Goal: Communication & Community: Ask a question

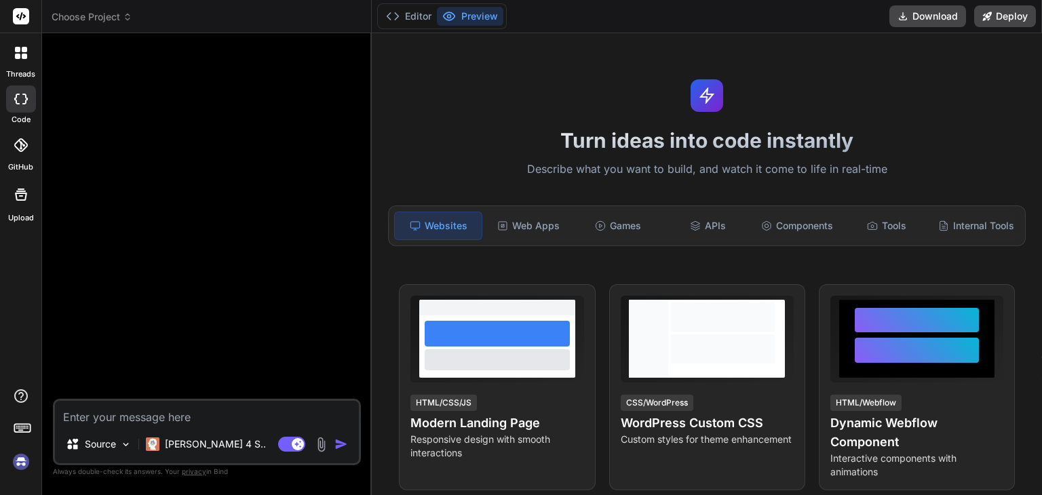
click at [20, 100] on icon at bounding box center [21, 99] width 14 height 11
click at [19, 63] on div at bounding box center [21, 53] width 28 height 28
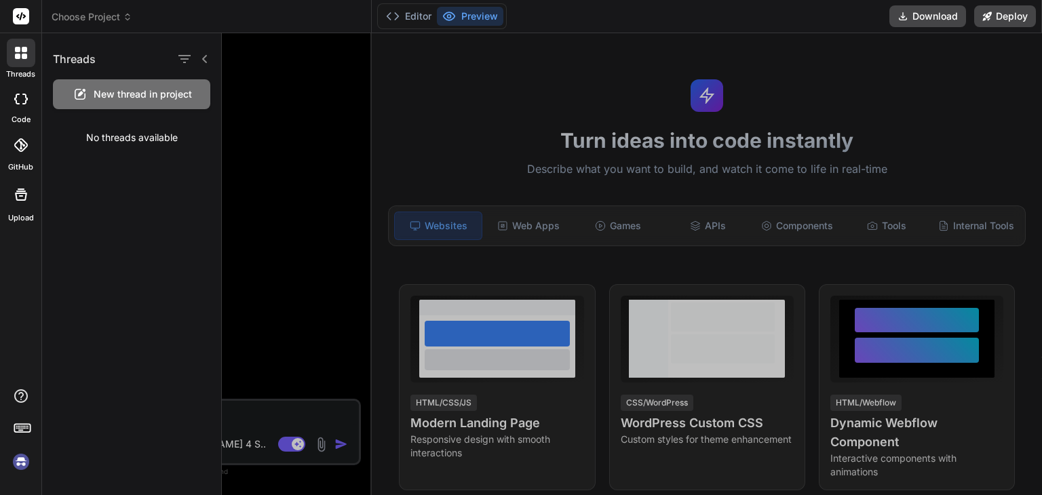
click at [95, 90] on span "New thread in project" at bounding box center [143, 94] width 98 height 14
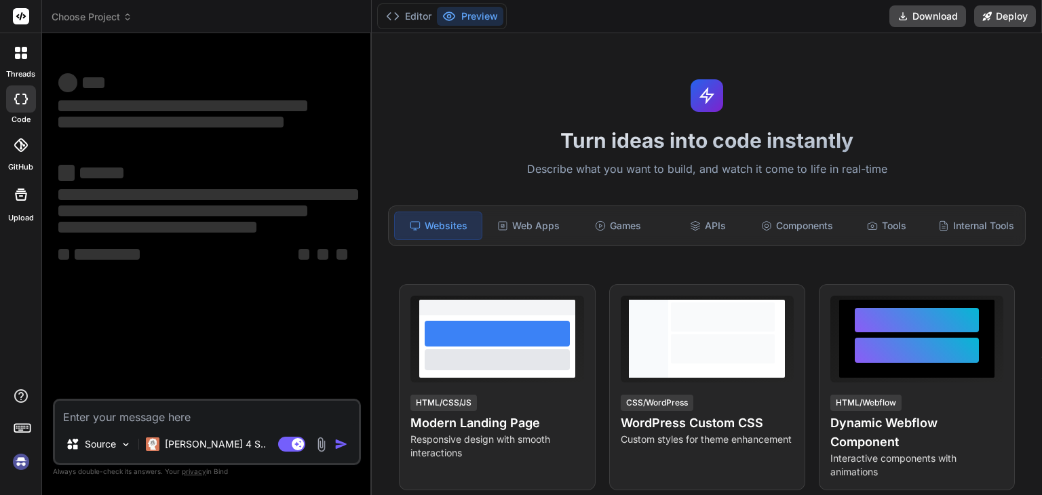
type textarea "x"
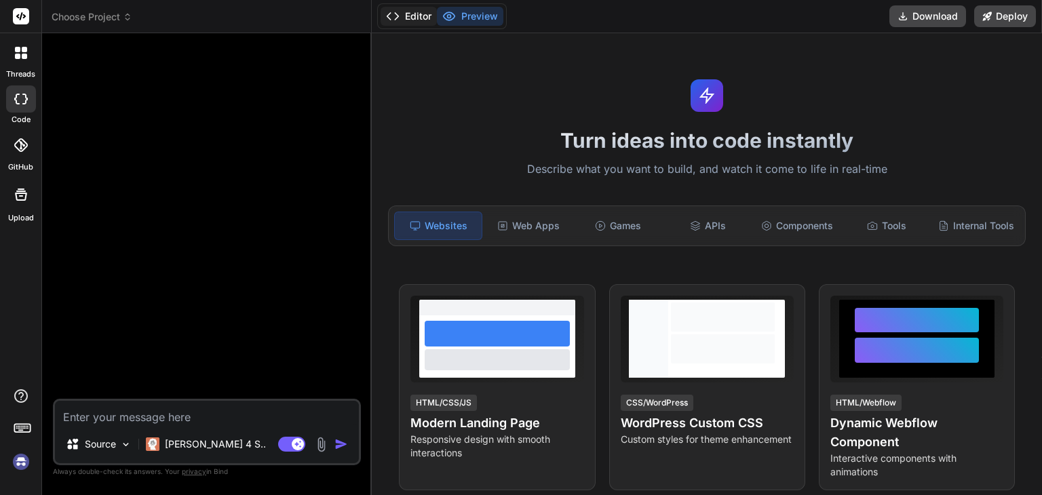
click at [423, 18] on button "Editor" at bounding box center [408, 16] width 56 height 19
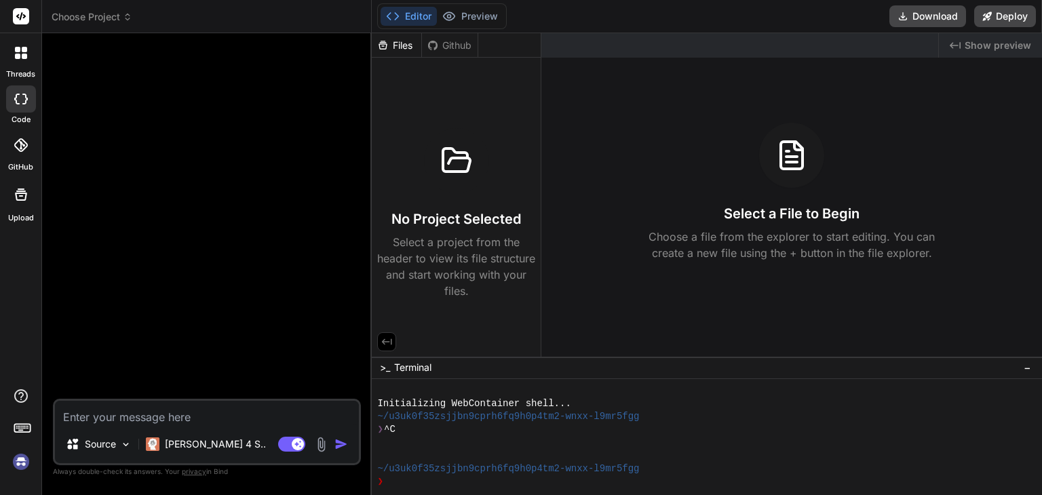
click at [250, 412] on textarea at bounding box center [207, 413] width 304 height 24
paste textarea "My new Code // --- CONFIGURATION CONSTANTS --- const ADMIN_USERNAME = 'punjabi'…"
type textarea "My new Code // --- CONFIGURATION CONSTANTS --- const ADMIN_USERNAME = 'punjabi'…"
type textarea "x"
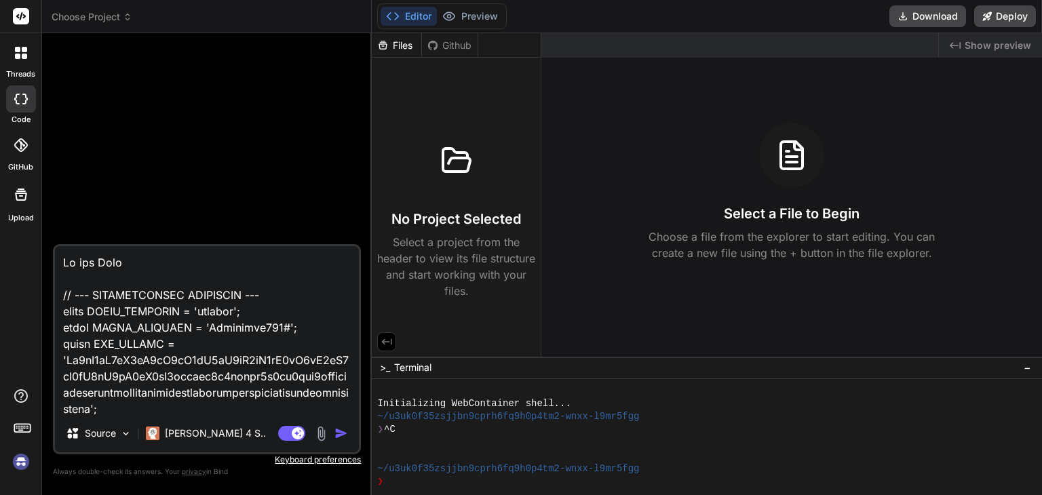
click at [133, 258] on textarea at bounding box center [207, 330] width 304 height 168
paste textarea "I will assign you the role of an experienced advanced expert developer who has …"
type textarea "I will assign you the role of an experienced advanced expert developer who has …"
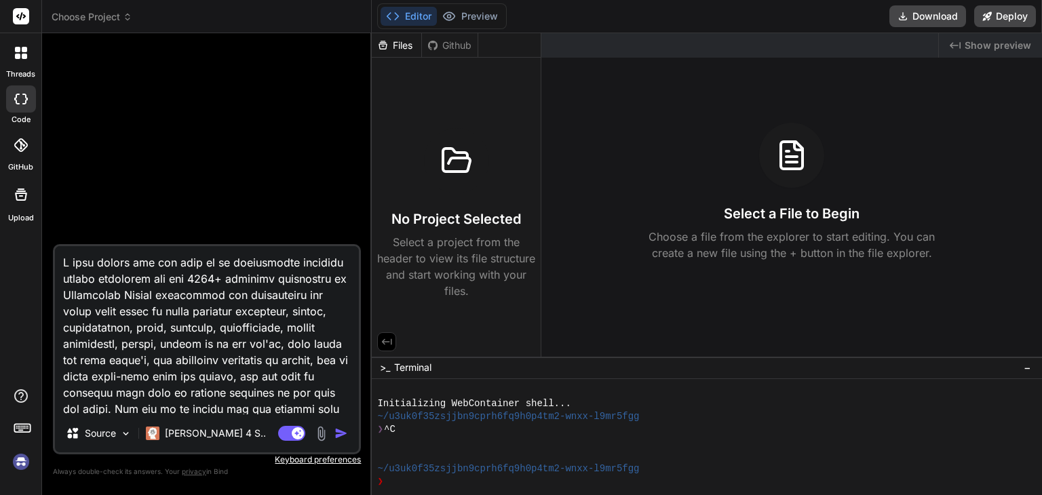
type textarea "x"
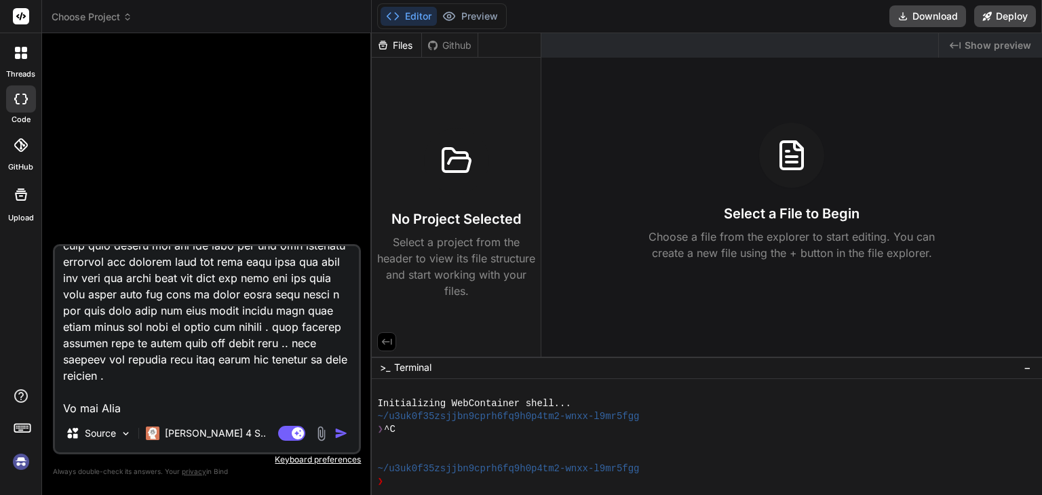
type textarea "I will assign you the role of an experienced advanced expert developer who has …"
click at [342, 432] on img "button" at bounding box center [341, 434] width 14 height 14
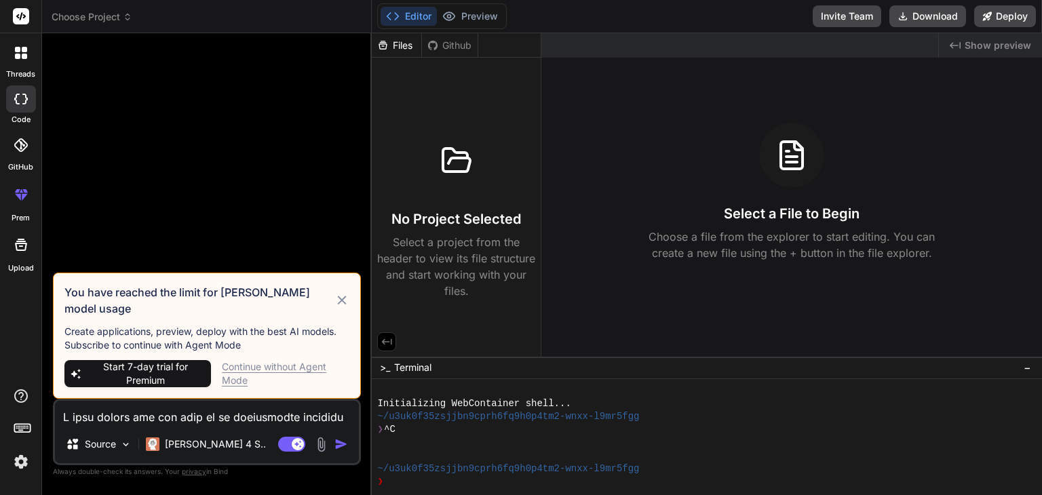
scroll to position [0, 0]
click at [282, 364] on div "Continue without Agent Mode" at bounding box center [285, 373] width 127 height 27
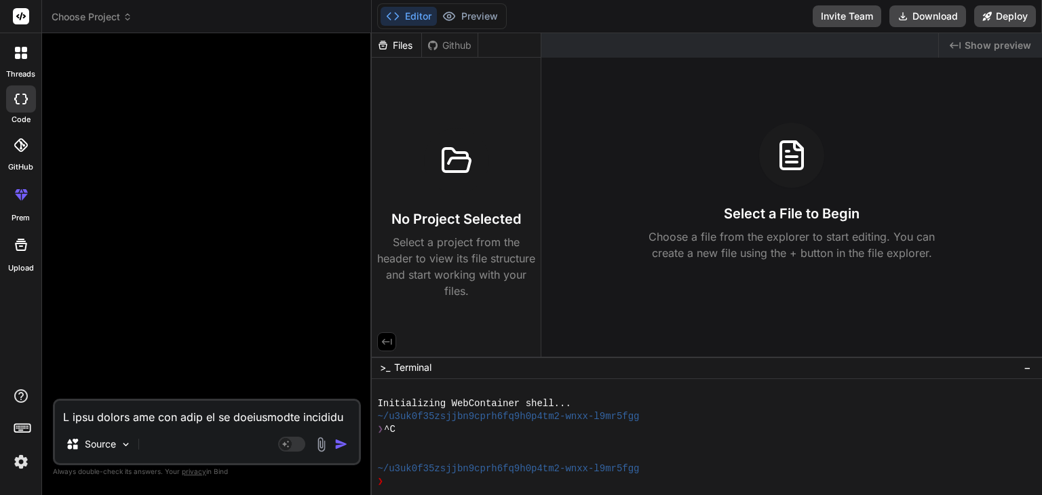
click at [24, 60] on div at bounding box center [21, 53] width 28 height 28
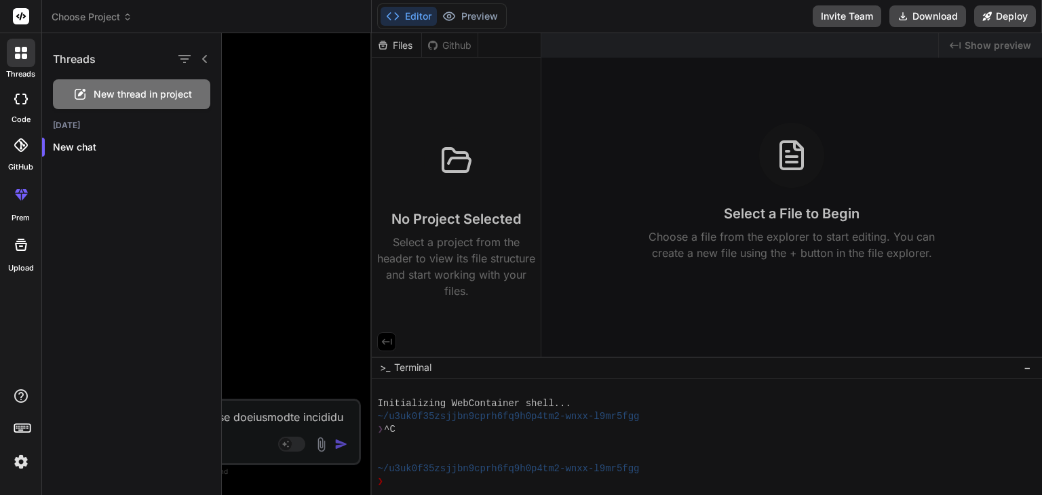
click at [103, 89] on span "New thread in project" at bounding box center [143, 94] width 98 height 14
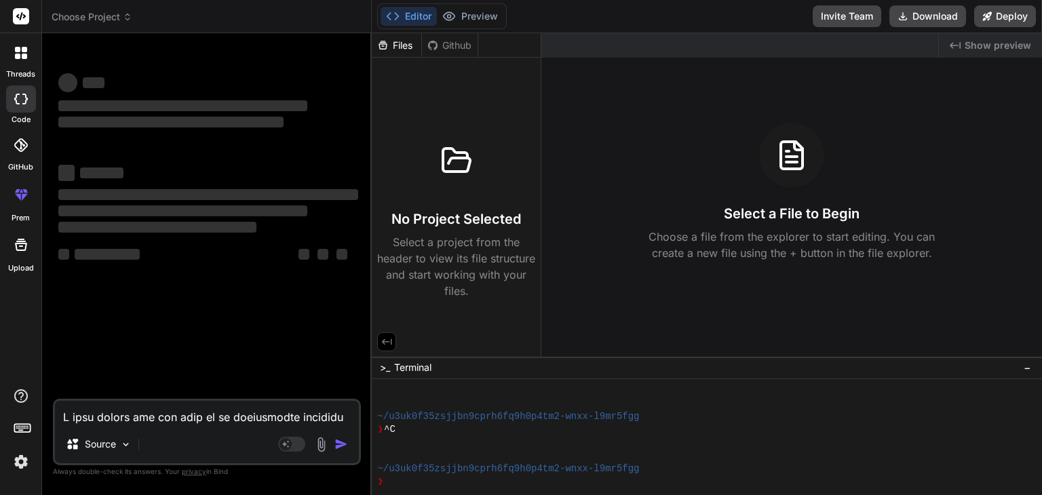
type textarea "x"
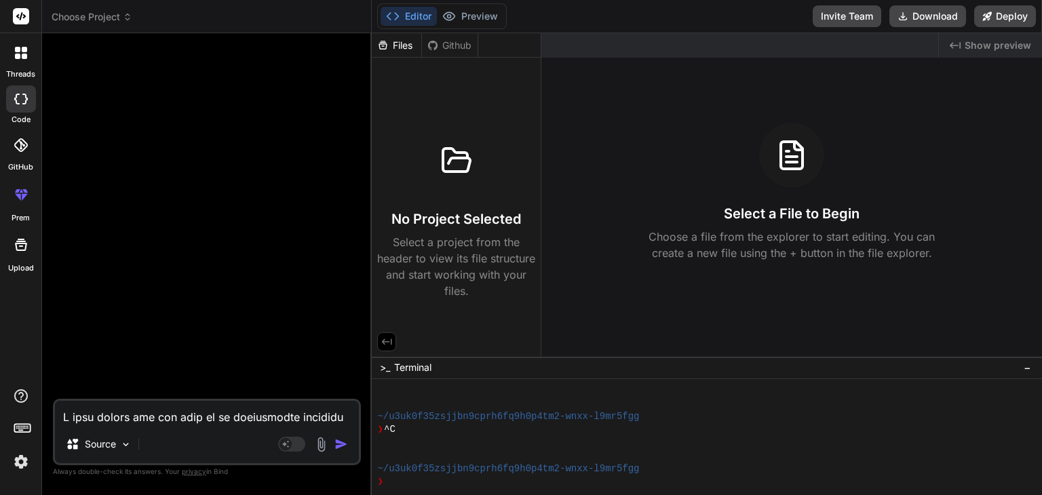
click at [168, 413] on textarea at bounding box center [207, 413] width 304 height 24
paste textarea "I will assign you the role of an experienced advanced expert developer who has …"
type textarea "I will assign you the role of an experienced advanced expert developer who has …"
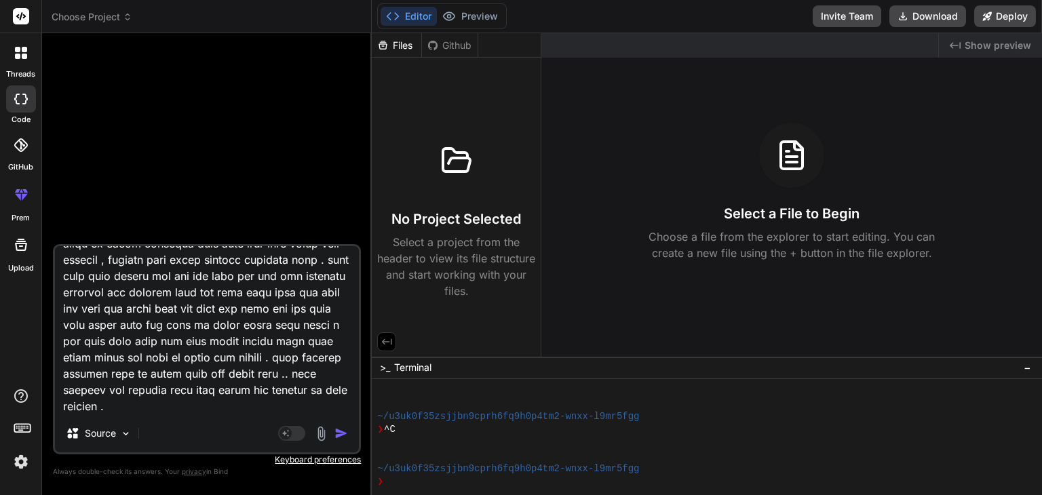
type textarea "x"
type textarea "I will assign you the role of an experienced advanced expert developer who has …"
type textarea "x"
type textarea "I will assign you the role of an experienced advanced expert developer who has …"
type textarea "x"
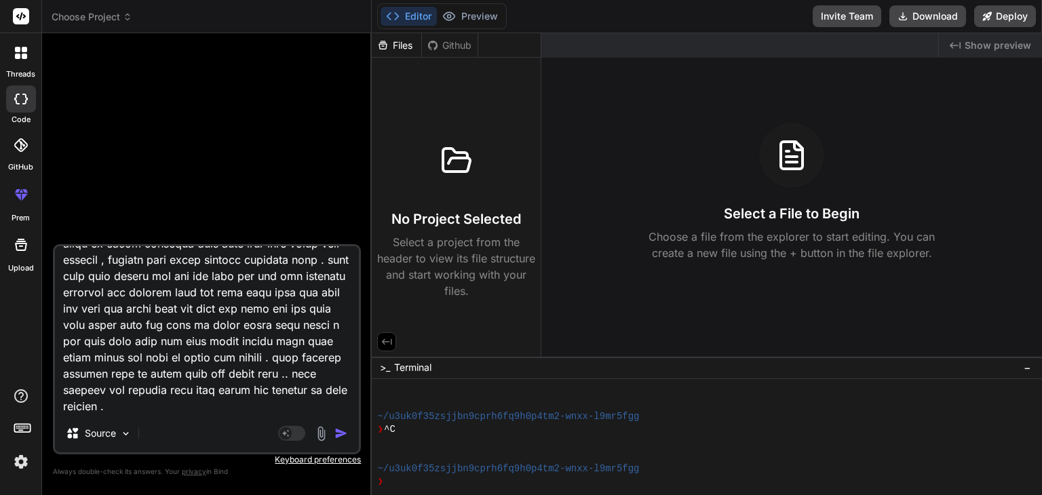
click at [240, 408] on textarea at bounding box center [207, 330] width 304 height 168
type textarea "I will assign you the role of an experienced advanced expert developer who has …"
type textarea "x"
type textarea "I will assign you the role of an experienced advanced expert developer who has …"
type textarea "x"
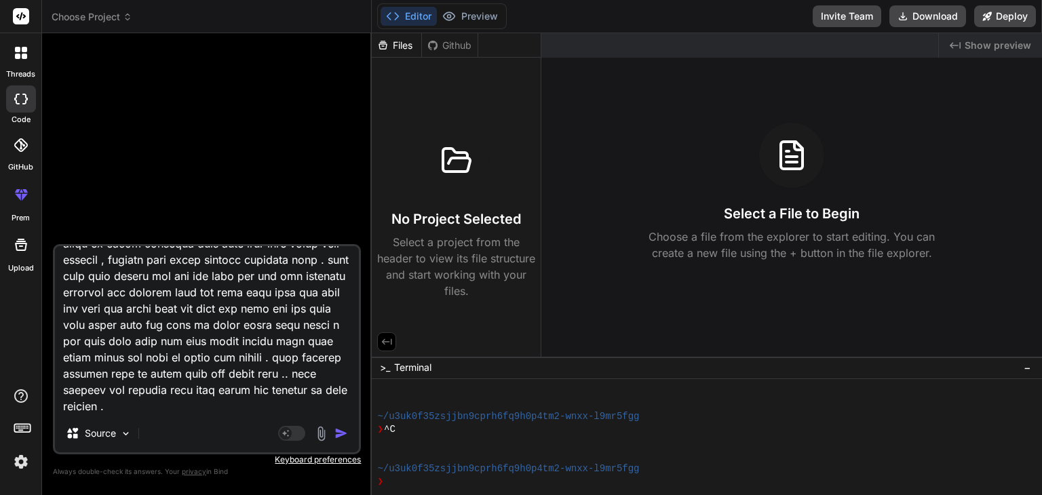
type textarea "I will assign you the role of an experienced advanced expert developer who has …"
type textarea "x"
type textarea "I will assign you the role of an experienced advanced expert developer who has …"
type textarea "x"
type textarea "I will assign you the role of an experienced advanced expert developer who has …"
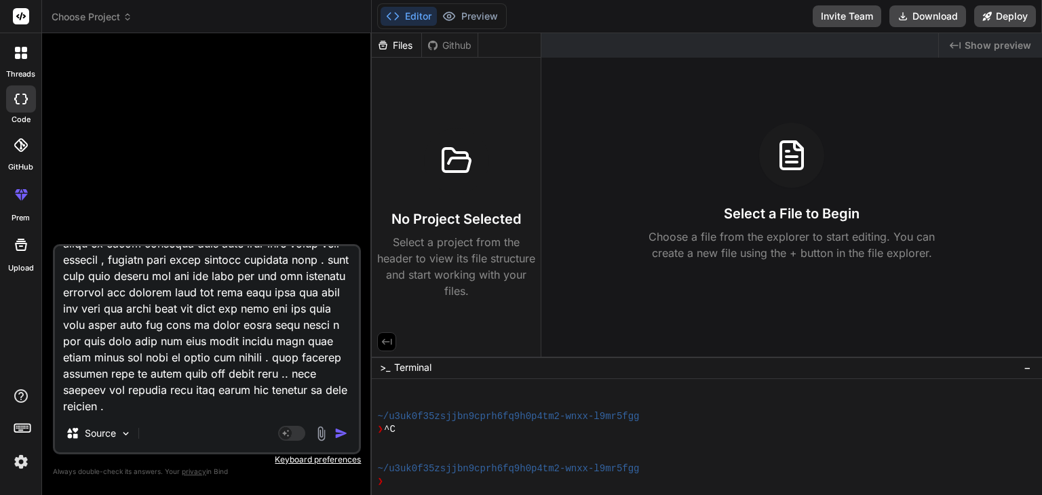
type textarea "x"
type textarea "I will assign you the role of an experienced advanced expert developer who has …"
click at [247, 408] on textarea at bounding box center [207, 330] width 304 height 168
click at [264, 410] on textarea at bounding box center [207, 330] width 304 height 168
type textarea "x"
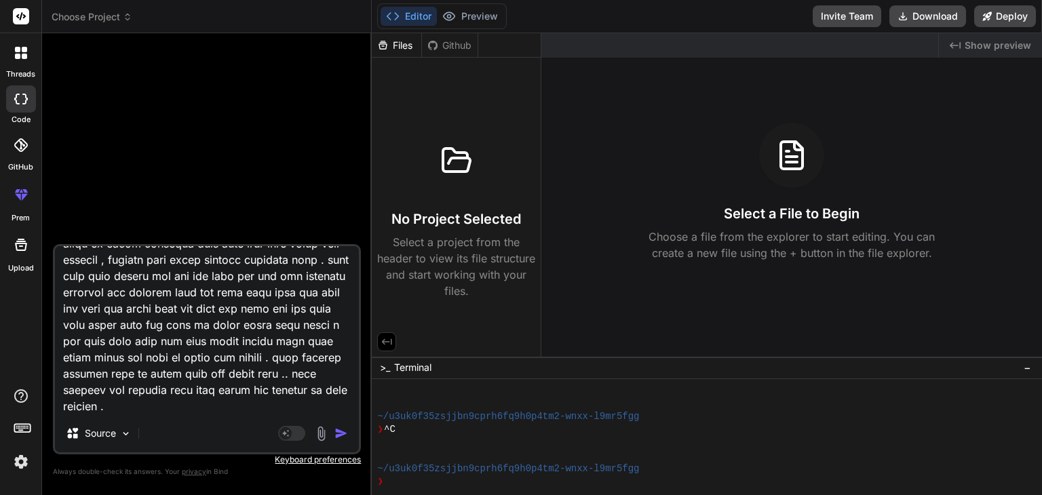
paste textarea "My new Code // --- CONFIGURATION CONSTANTS --- const ADMIN_USERNAME = 'punjabi'…"
type textarea "I will assign you the role of an experienced advanced expert developer who has …"
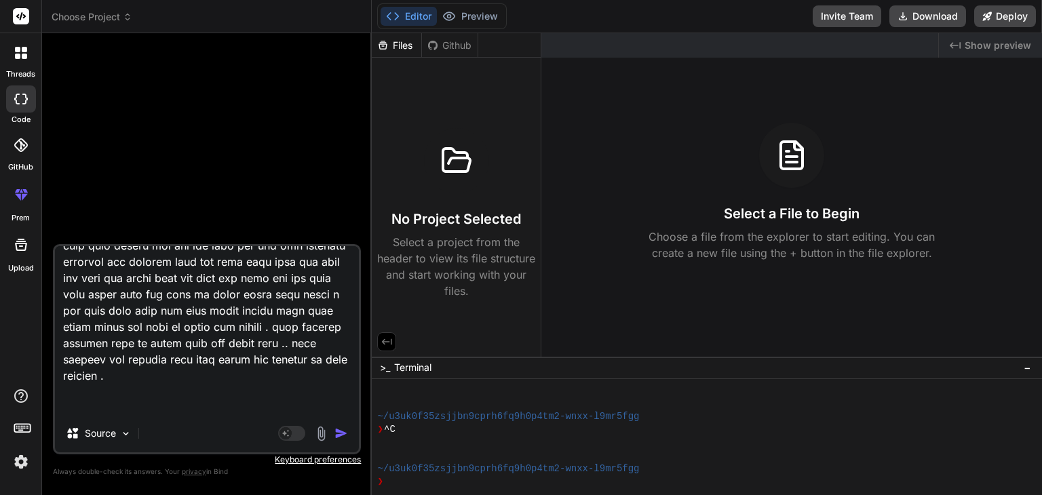
type textarea "x"
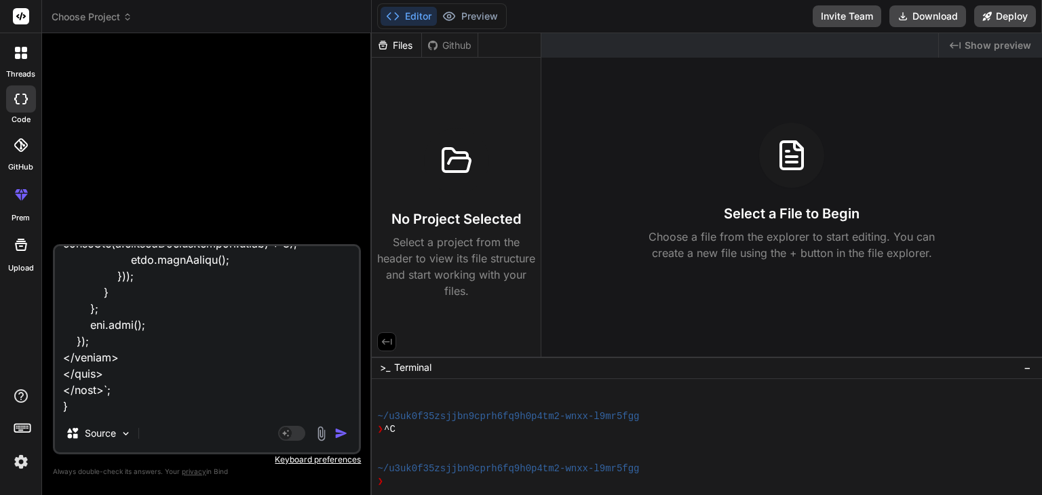
type textarea "I will assign you the role of an experienced advanced expert developer who has …"
click at [339, 432] on img "button" at bounding box center [341, 434] width 14 height 14
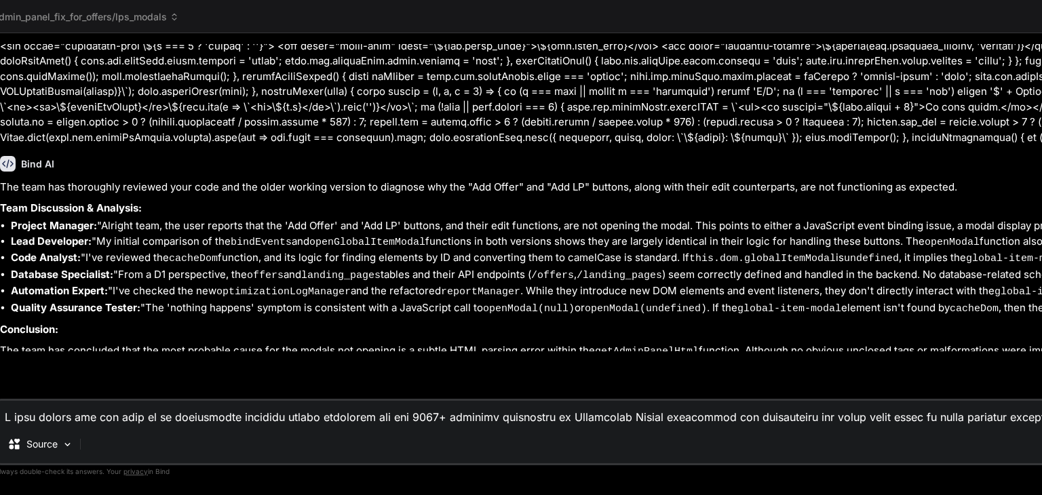
scroll to position [4199, 0]
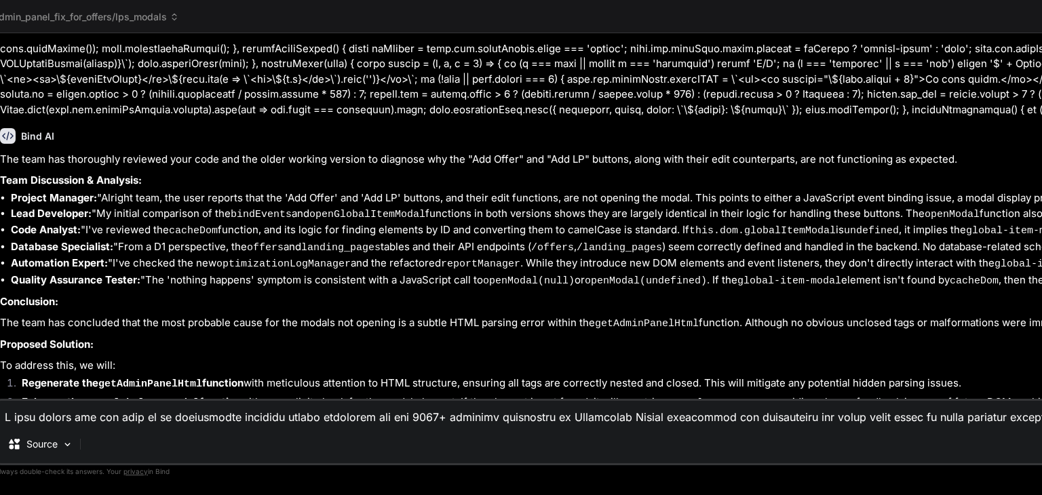
type textarea "x"
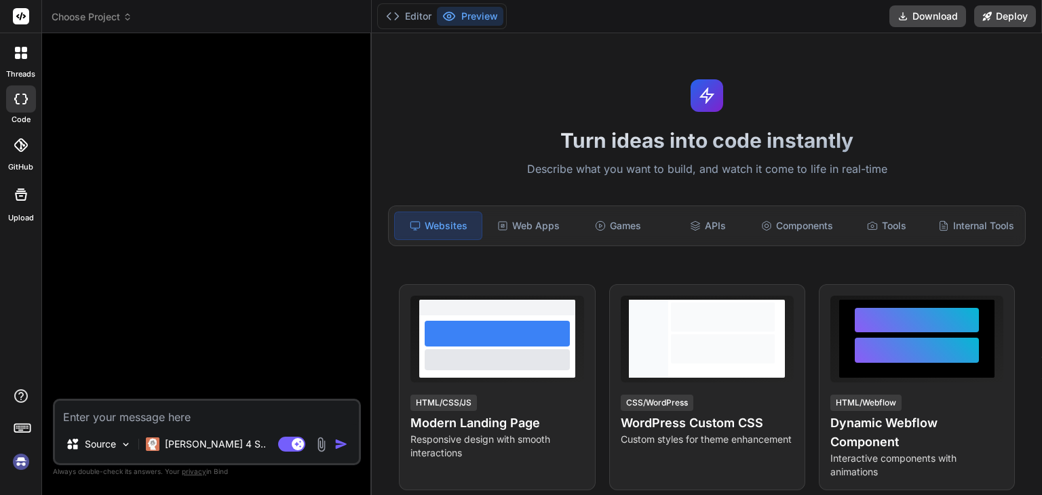
click at [18, 462] on img at bounding box center [20, 461] width 23 height 23
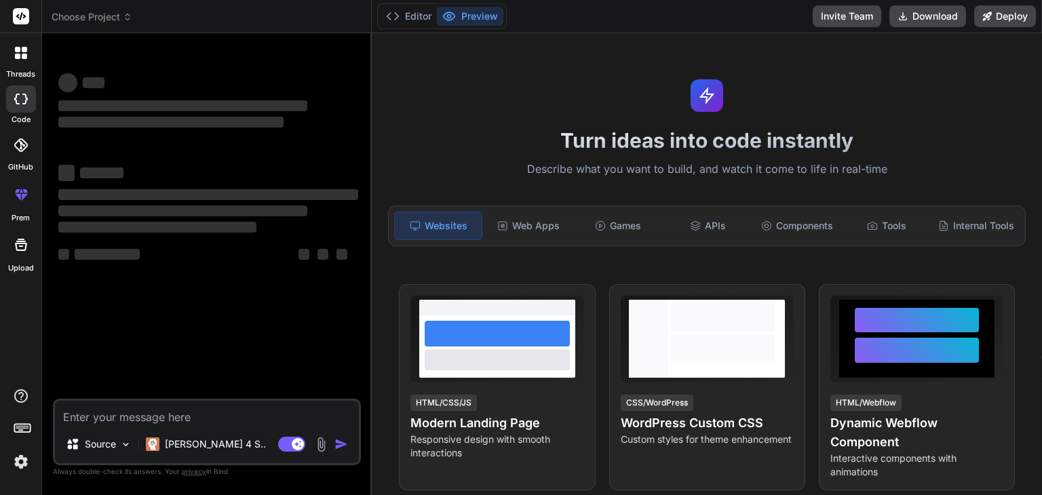
type textarea "x"
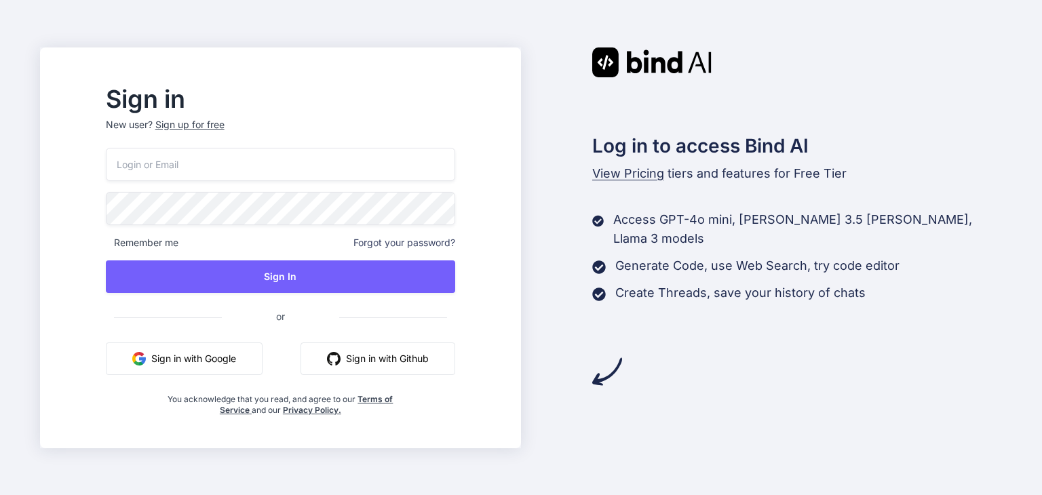
click at [201, 357] on button "Sign in with Google" at bounding box center [184, 358] width 157 height 33
